Goal: Information Seeking & Learning: Check status

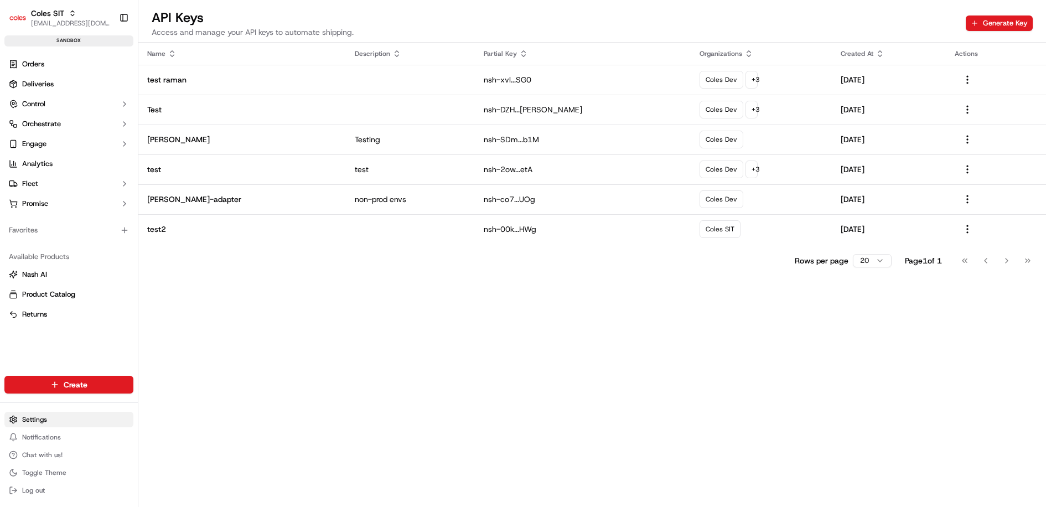
click at [44, 419] on html "Coles SIT [EMAIL_ADDRESS][DOMAIN_NAME] Toggle Sidebar sandbox Orders Deliveries…" at bounding box center [523, 253] width 1046 height 507
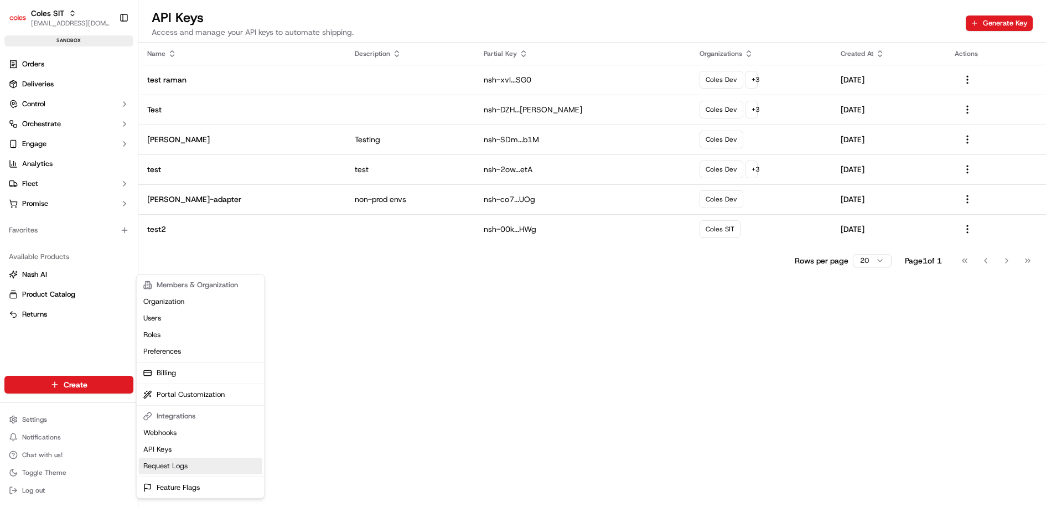
click at [182, 463] on link "Request Logs" at bounding box center [200, 466] width 123 height 17
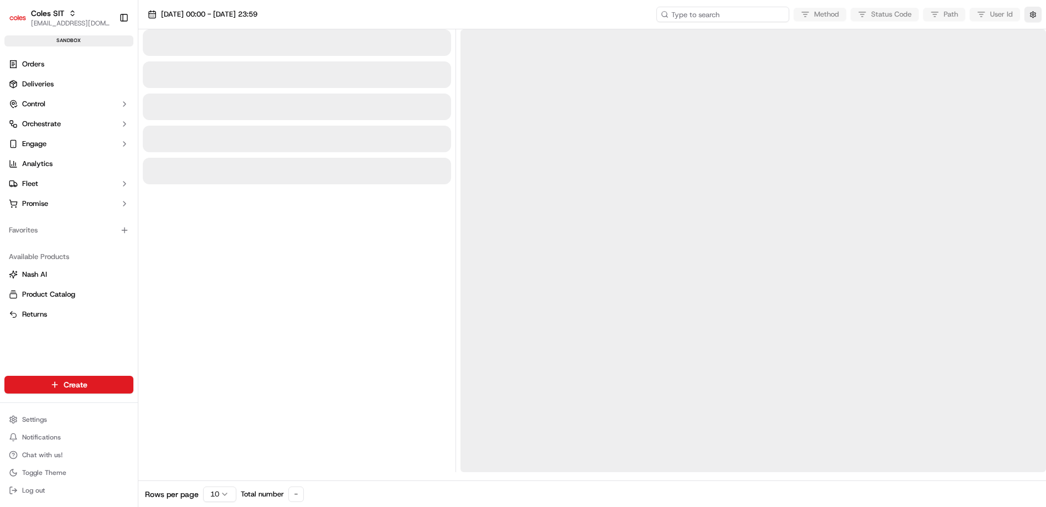
click at [734, 11] on input at bounding box center [723, 15] width 133 height 16
paste input "1-68c7c322-5db253ff7eb1abb032c99de2"
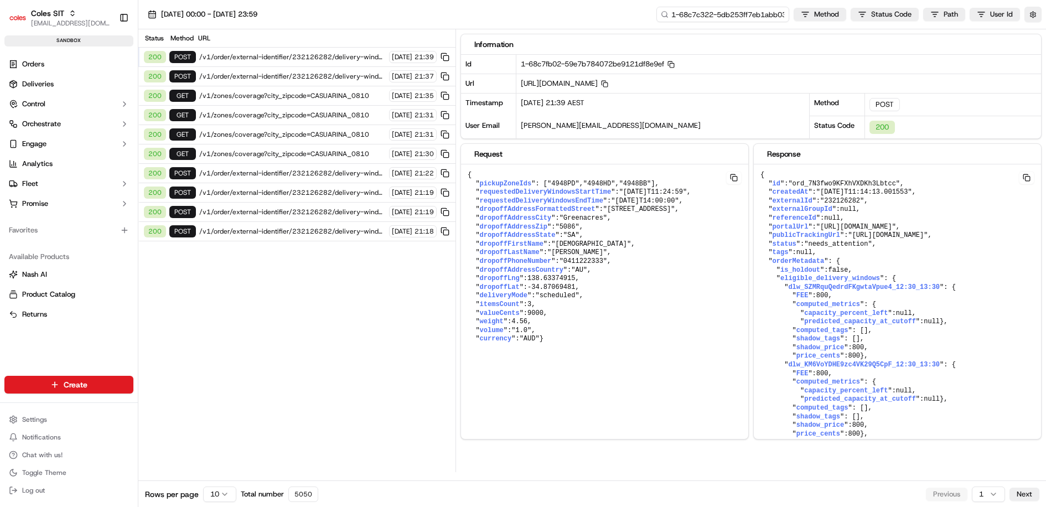
scroll to position [0, 37]
type input "1-68c7c322-5db253ff7eb1abb032c99de2"
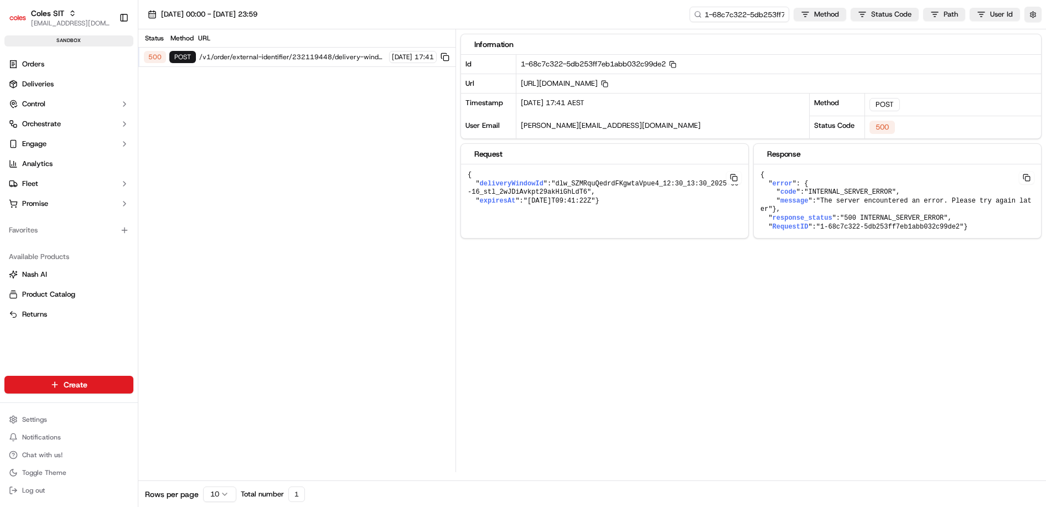
drag, startPoint x: 782, startPoint y: 243, endPoint x: 757, endPoint y: 174, distance: 73.6
click at [757, 174] on pre "{ " error ": { " code ": "INTERNAL_SERVER_ERROR" , " message ": "The server enc…" at bounding box center [897, 201] width 287 height 74
copy pre "{ " error ": { " code ": "INTERNAL_SERVER_ERROR" , " message ": "The server enc…"
click at [658, 195] on pre "{ " deliveryWindowId ": "dlw_SZMRquQedrdFKgwtaVpue4_12:30_13:30_2025-09-16_stl_…" at bounding box center [604, 188] width 287 height 48
click at [601, 175] on pre "{ " deliveryWindowId ": "dlw_SZMRquQedrdFKgwtaVpue4_12:30_13:30_2025-09-16_stl_…" at bounding box center [604, 188] width 287 height 48
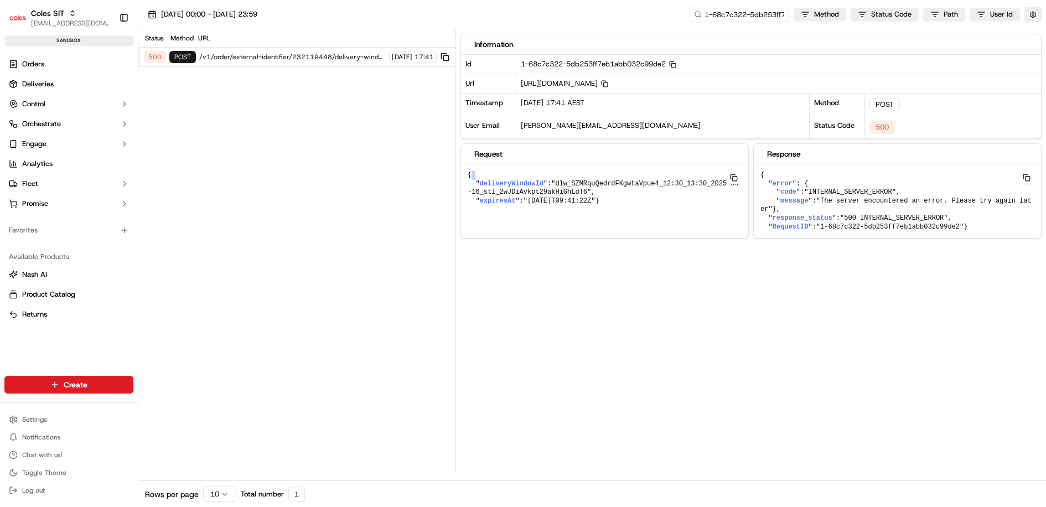
click at [601, 175] on pre "{ " deliveryWindowId ": "dlw_SZMRquQedrdFKgwtaVpue4_12:30_13:30_2025-09-16_stl_…" at bounding box center [604, 188] width 287 height 48
click at [601, 180] on span ""dlw_SZMRquQedrdFKgwtaVpue4_12:30_13:30_2025-09-16_stl_2wJDiAvkpt29akHiGhLdT6"" at bounding box center [603, 188] width 271 height 17
click at [655, 199] on pre "{ " deliveryWindowId ": "dlw_SZMRquQedrdFKgwtaVpue4_12:30_13:30_2025-09-16_stl_…" at bounding box center [604, 188] width 287 height 48
